Goal: Obtain resource: Obtain resource

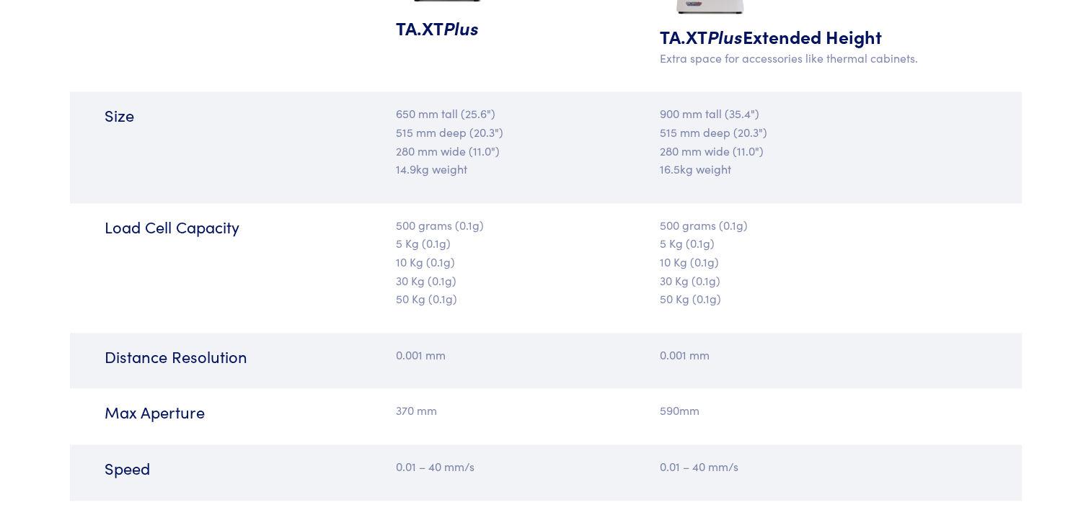
scroll to position [1658, 0]
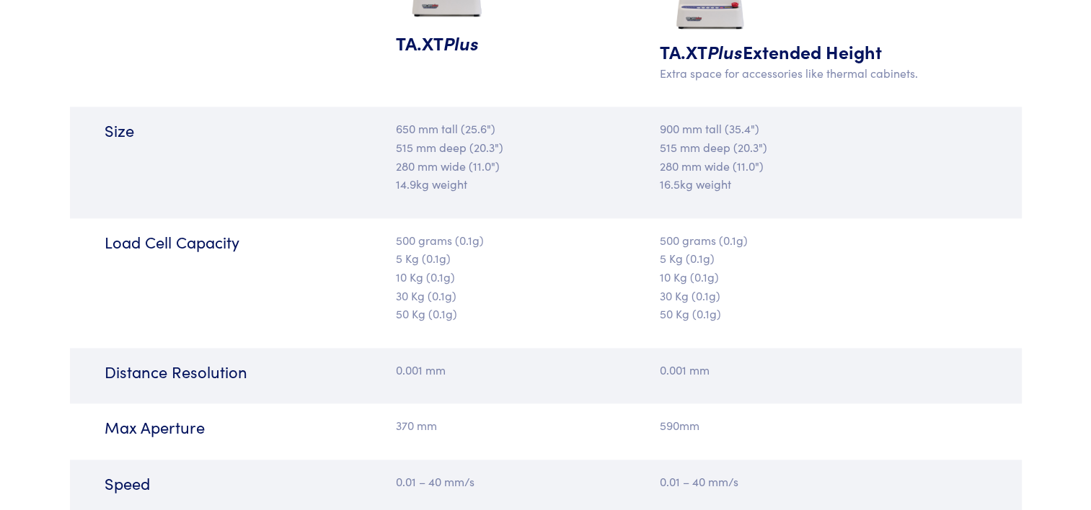
click at [401, 307] on p "500 grams (0.1g) 5 Kg (0.1g) 10 Kg (0.1g) 30 Kg (0.1g) 50 Kg (0.1g)" at bounding box center [466, 277] width 141 height 92
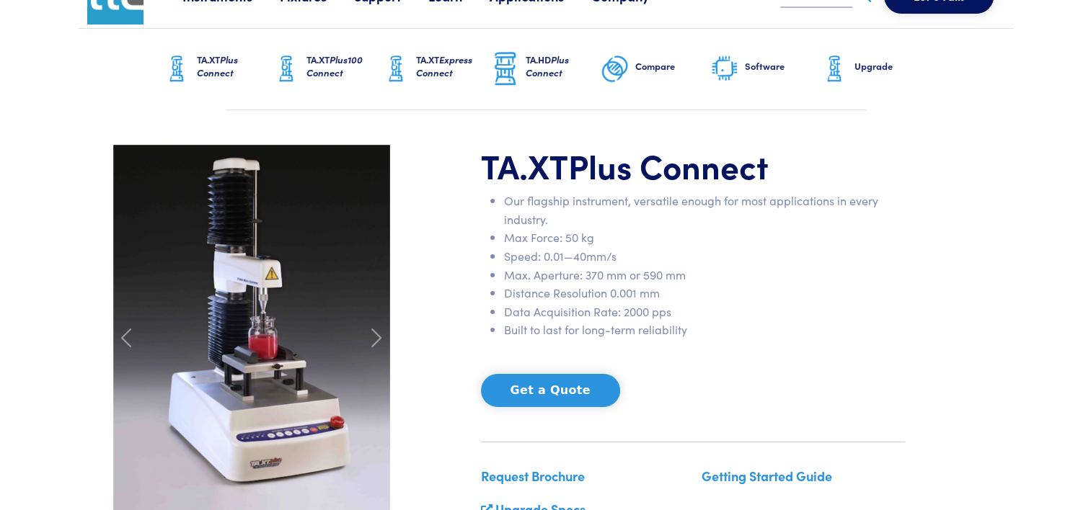
scroll to position [0, 0]
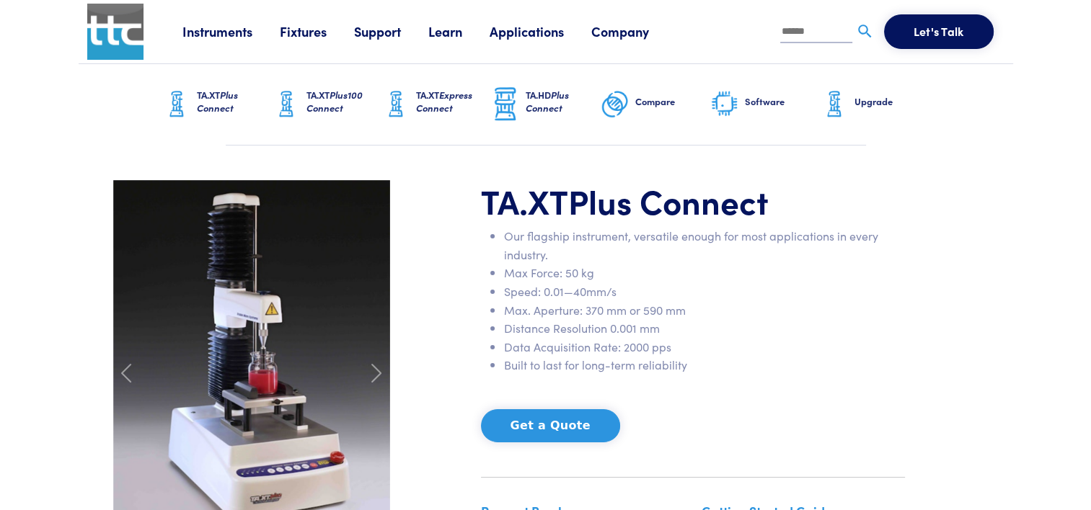
click at [225, 102] on span "Plus Connect" at bounding box center [217, 101] width 41 height 27
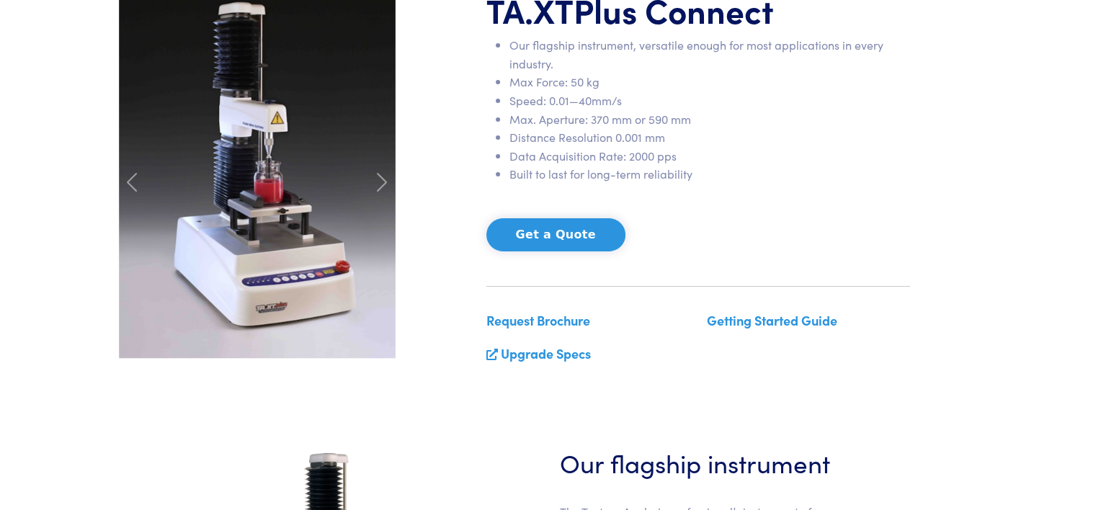
scroll to position [216, 0]
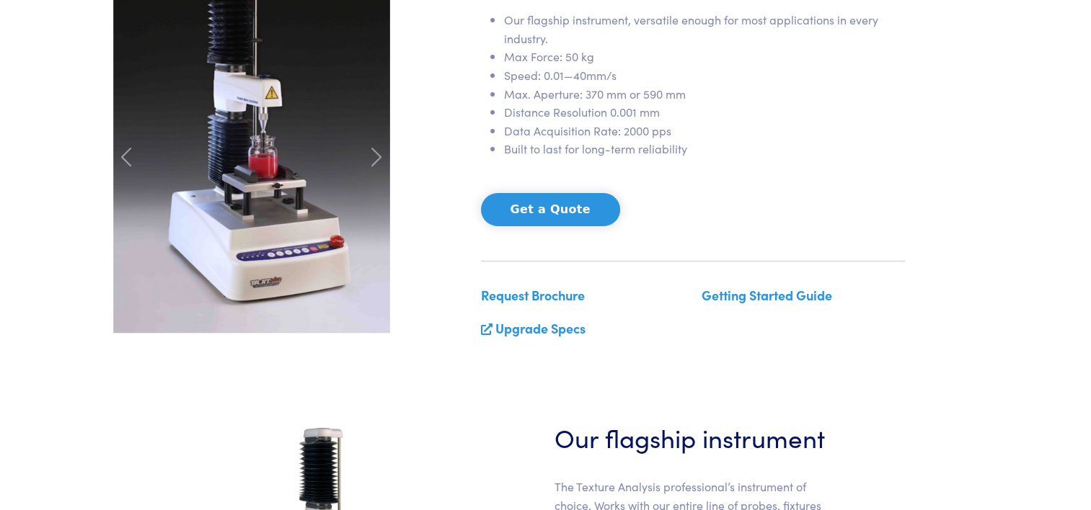
click at [744, 297] on link "Getting Started Guide" at bounding box center [766, 295] width 130 height 18
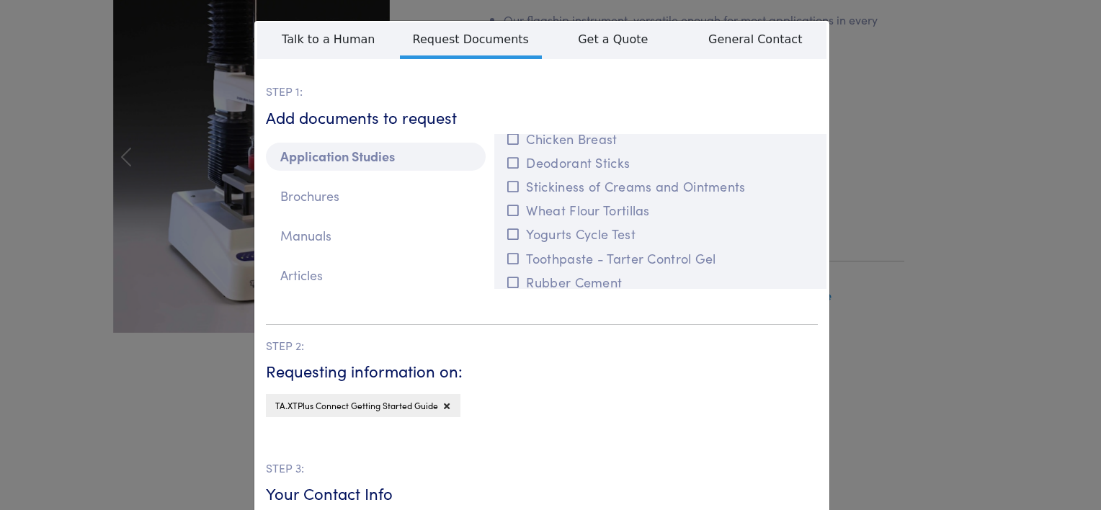
scroll to position [0, 0]
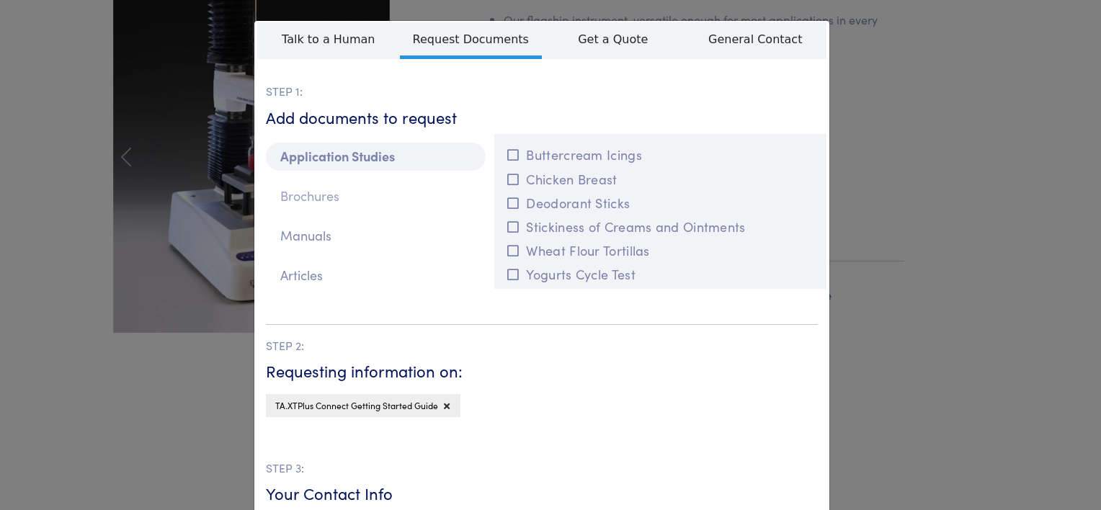
click at [309, 201] on p "Brochures" at bounding box center [376, 196] width 220 height 28
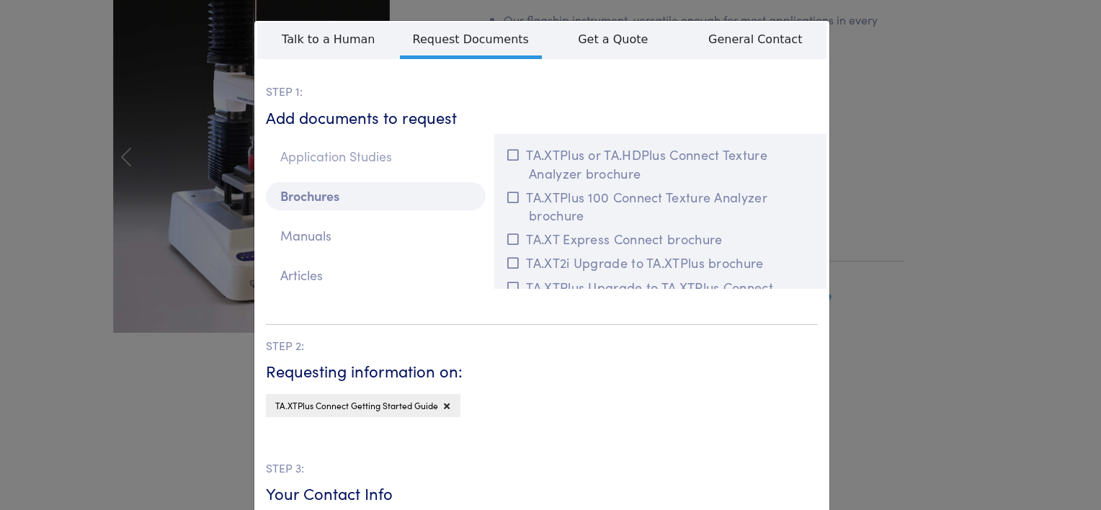
click at [345, 159] on p "Application Studies" at bounding box center [376, 157] width 220 height 28
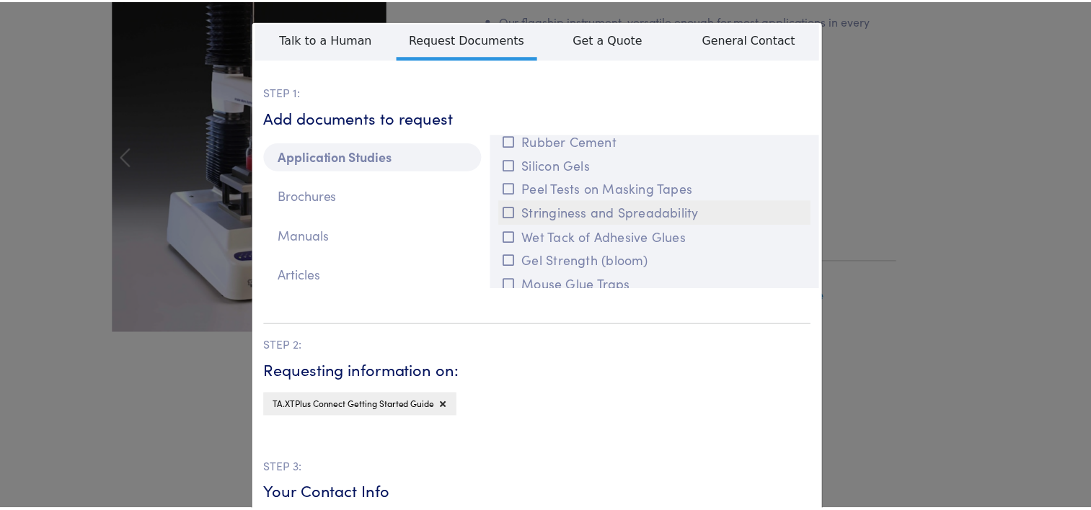
scroll to position [216, 0]
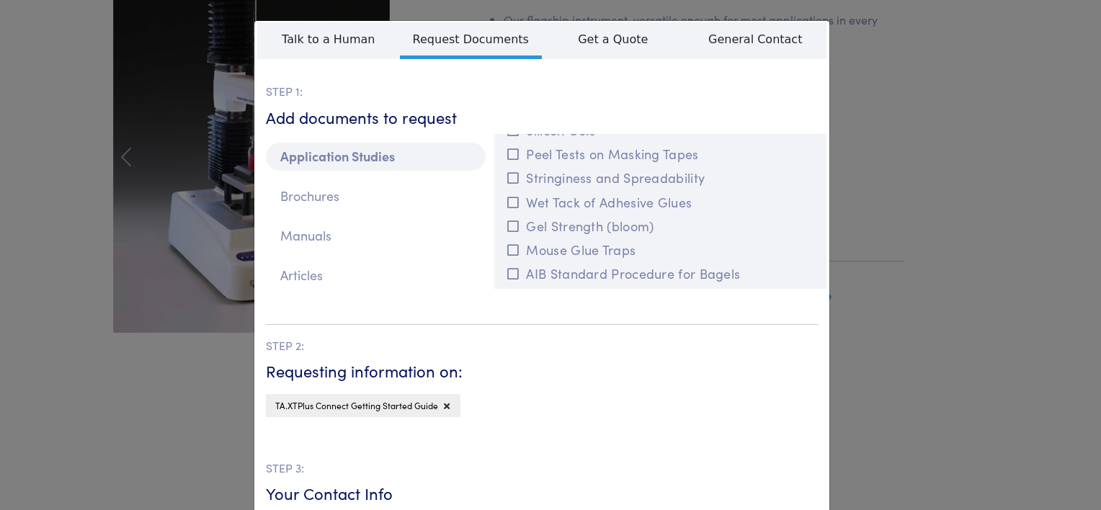
click at [887, 77] on div "**********" at bounding box center [550, 255] width 1101 height 510
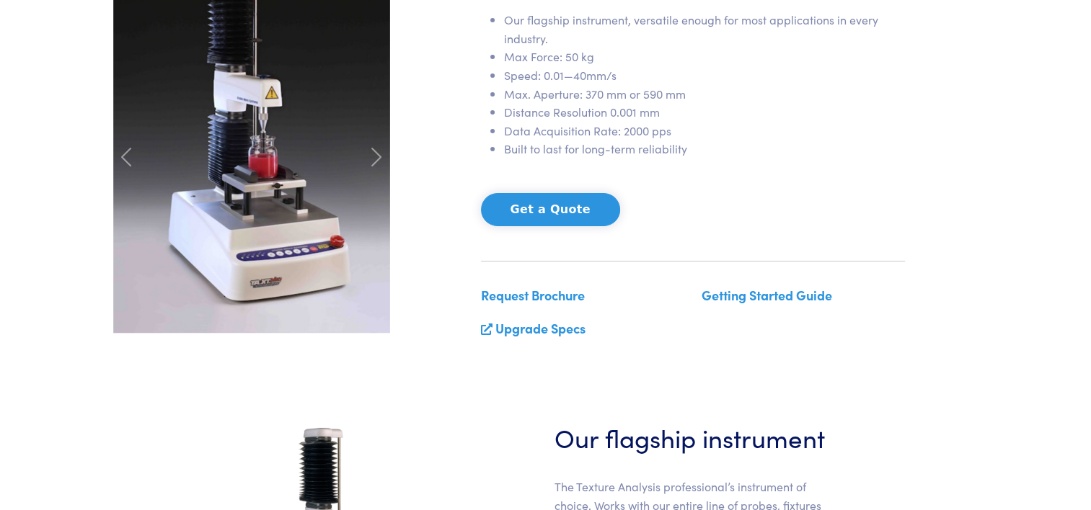
scroll to position [0, 0]
